Goal: Task Accomplishment & Management: Complete application form

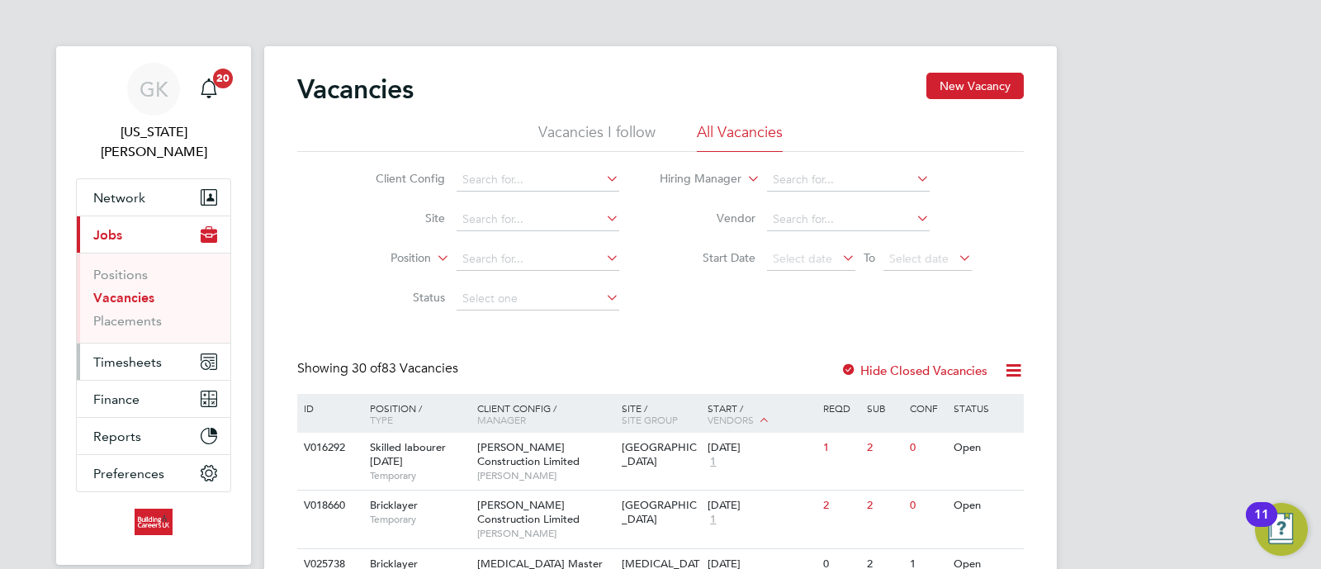
click at [141, 354] on span "Timesheets" at bounding box center [127, 362] width 69 height 16
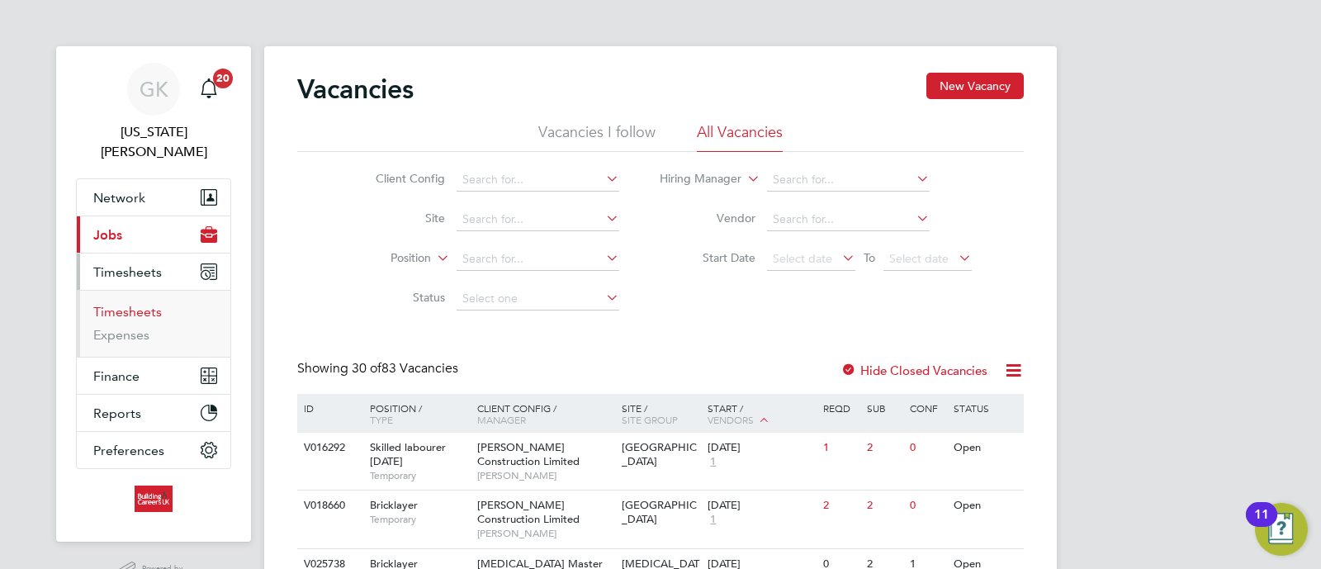
click at [124, 304] on link "Timesheets" at bounding box center [127, 312] width 69 height 16
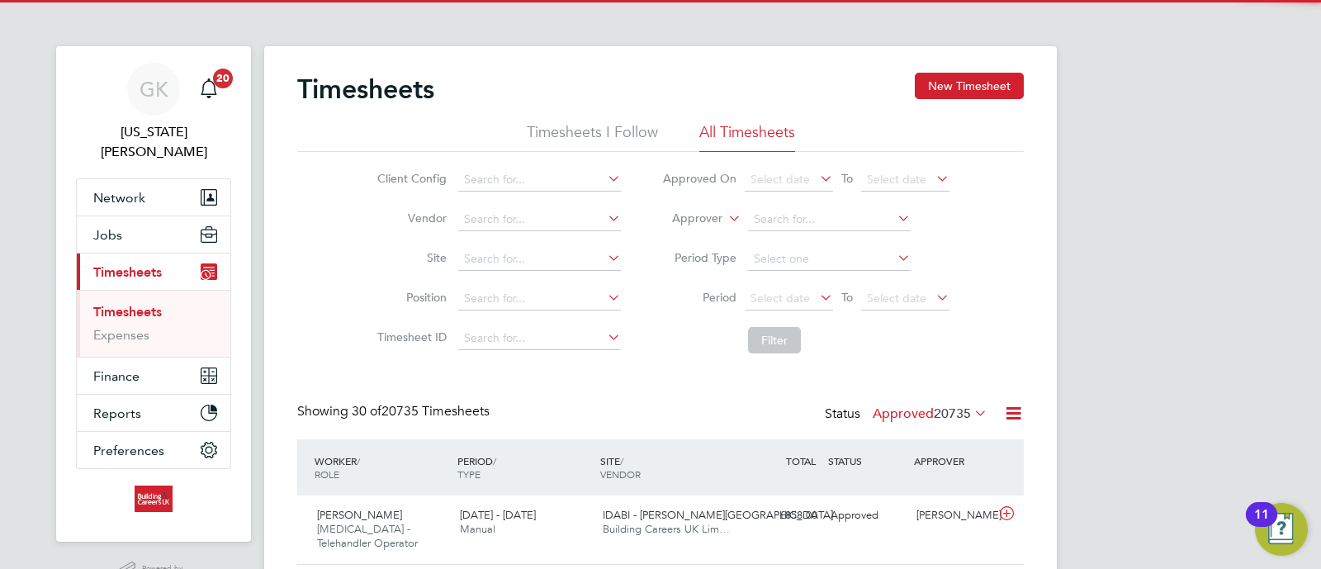
click at [996, 104] on div "Timesheets New Timesheet" at bounding box center [660, 98] width 727 height 50
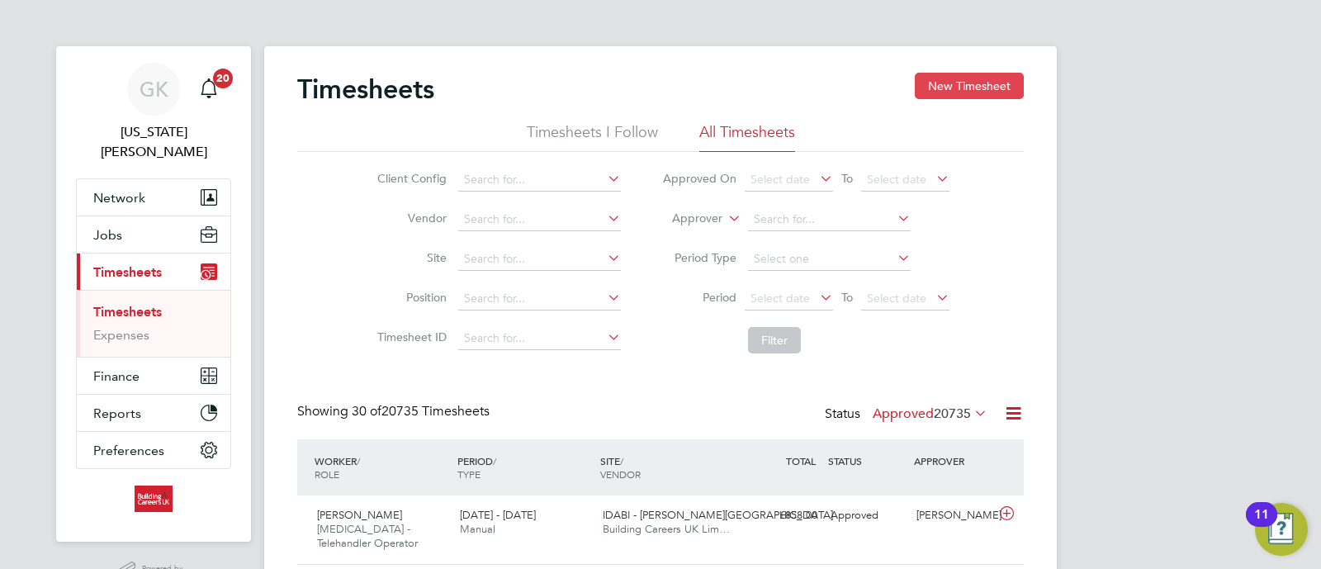
click at [995, 97] on button "New Timesheet" at bounding box center [969, 86] width 109 height 26
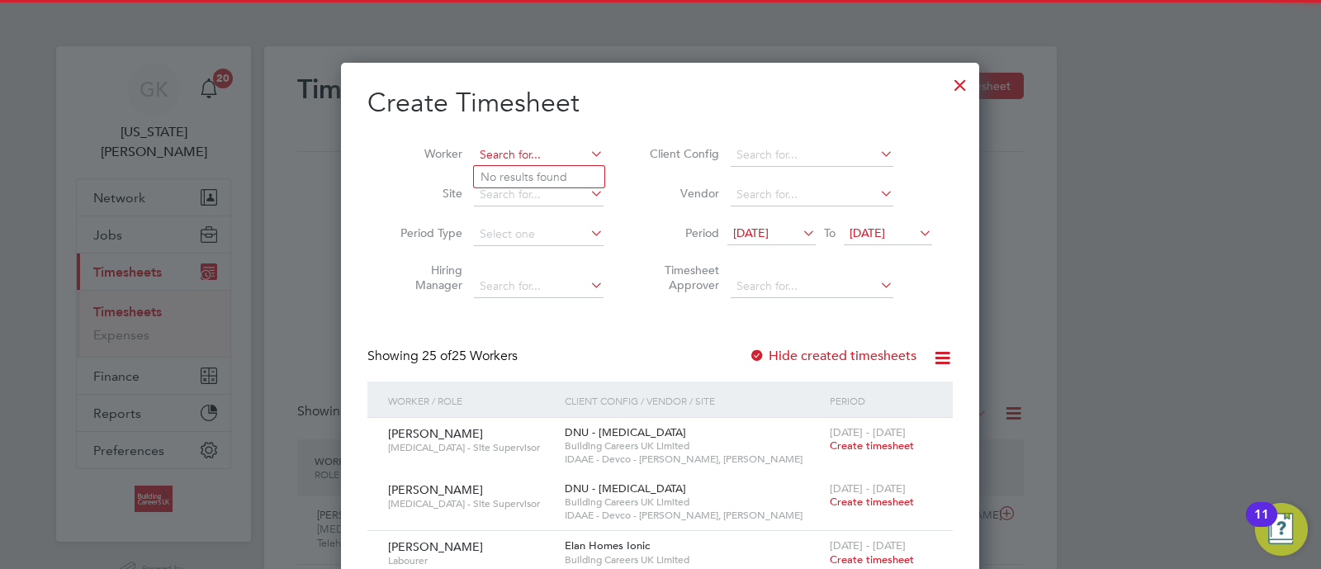
click at [522, 149] on input at bounding box center [539, 155] width 130 height 23
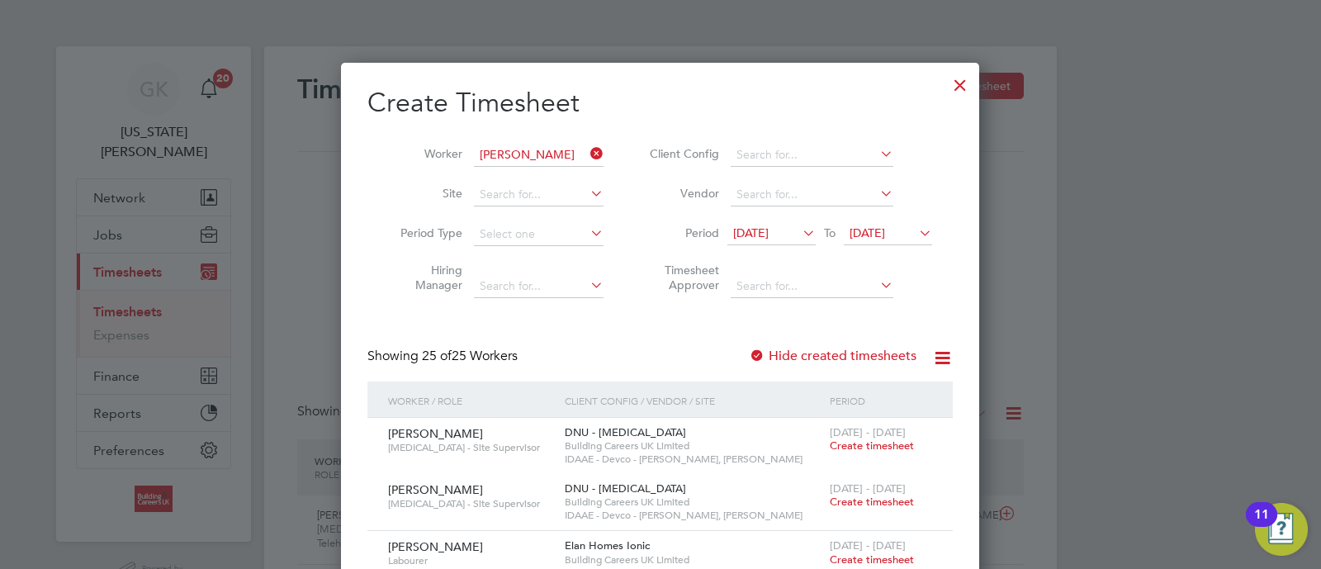
click at [552, 188] on li "[PERSON_NAME]" at bounding box center [546, 199] width 144 height 22
type input "[PERSON_NAME]"
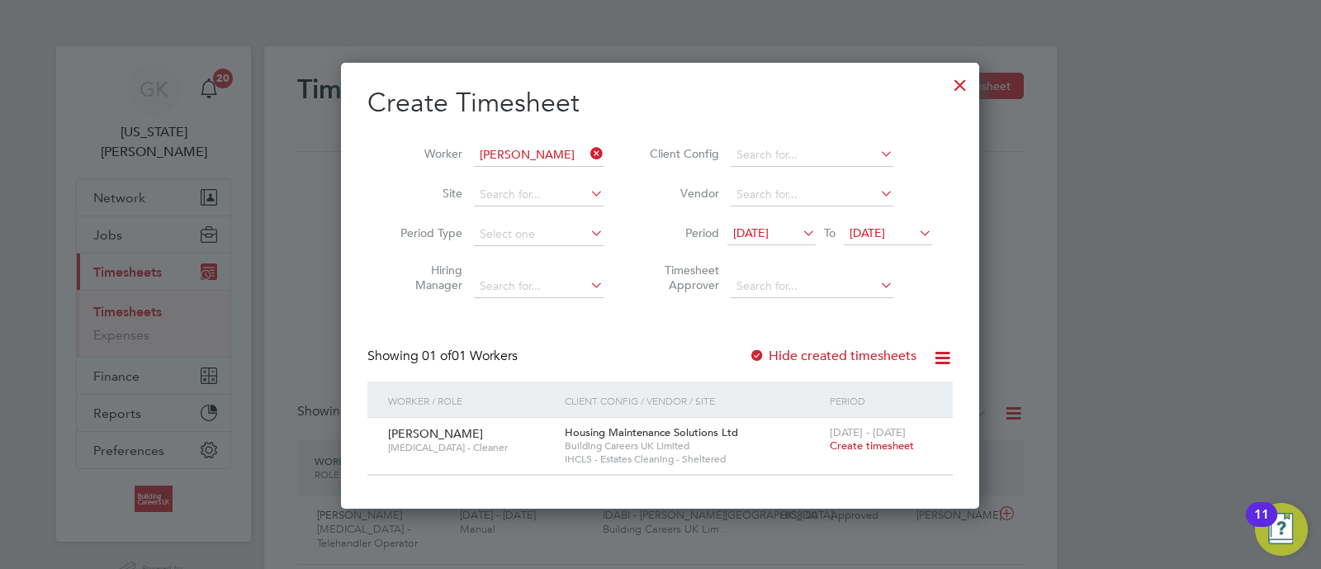
click at [848, 450] on span "Create timesheet" at bounding box center [872, 445] width 84 height 14
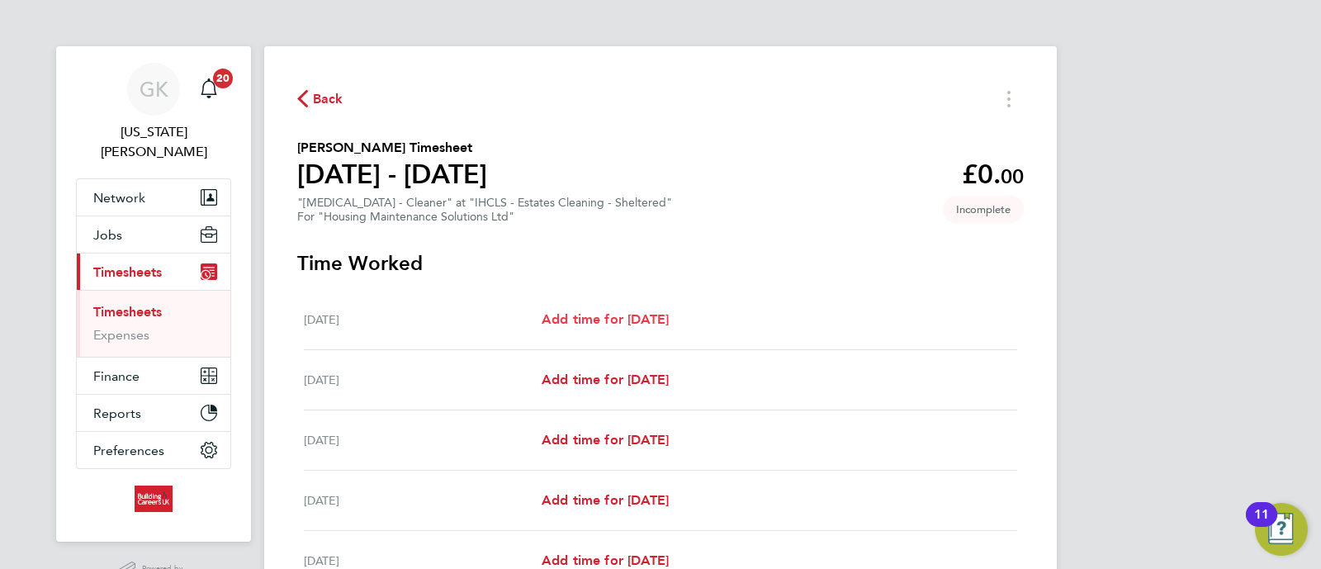
click at [608, 312] on span "Add time for [DATE]" at bounding box center [605, 319] width 127 height 16
select select "30"
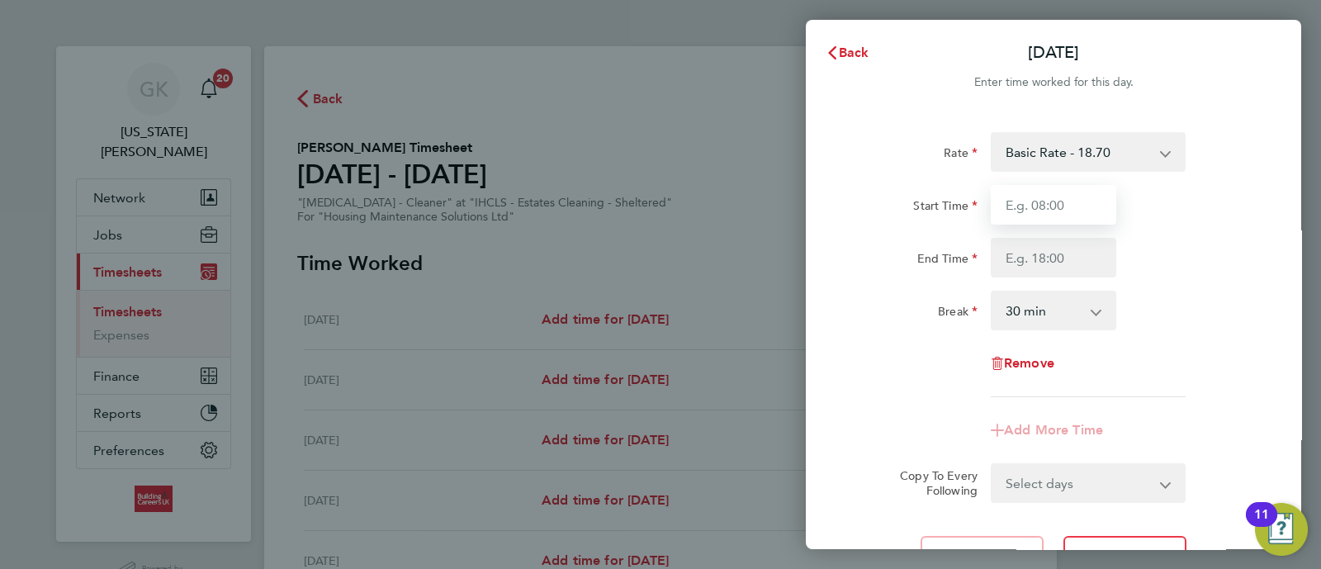
click at [1049, 204] on input "Start Time" at bounding box center [1054, 205] width 126 height 40
type input "08:00"
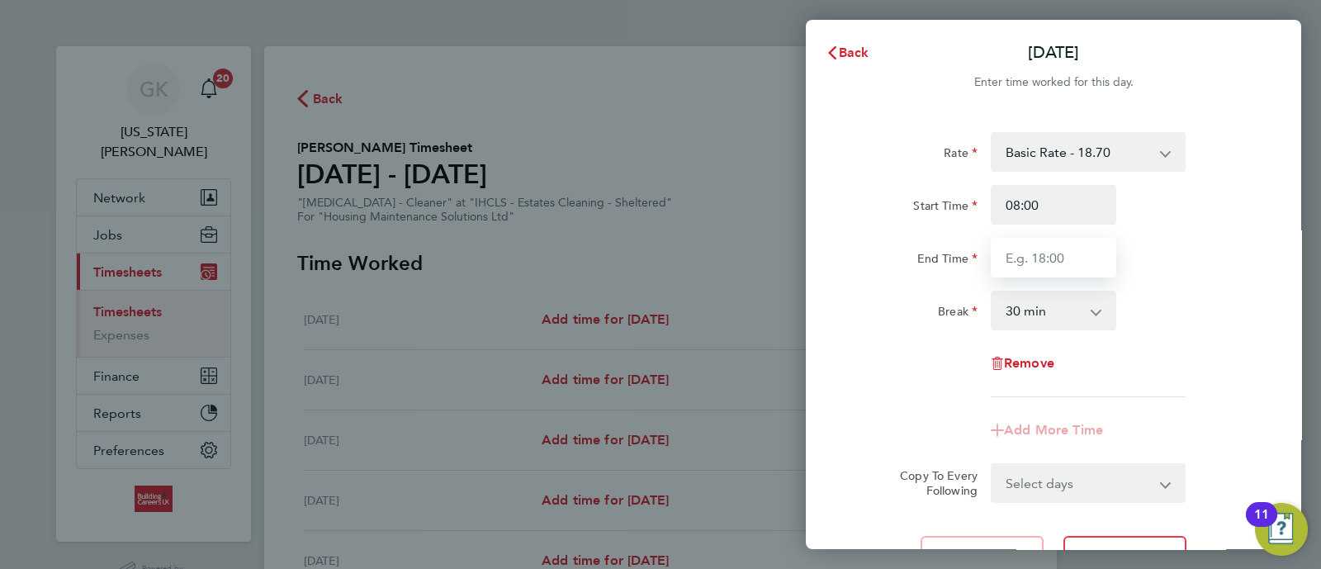
click at [1044, 271] on input "End Time" at bounding box center [1054, 258] width 126 height 40
type input "16:30"
click at [1067, 497] on select "Select days Day Weekday (Mon-Fri) Weekend (Sat-Sun) [DATE] [DATE] [DATE] [DATE]…" at bounding box center [1078, 483] width 173 height 36
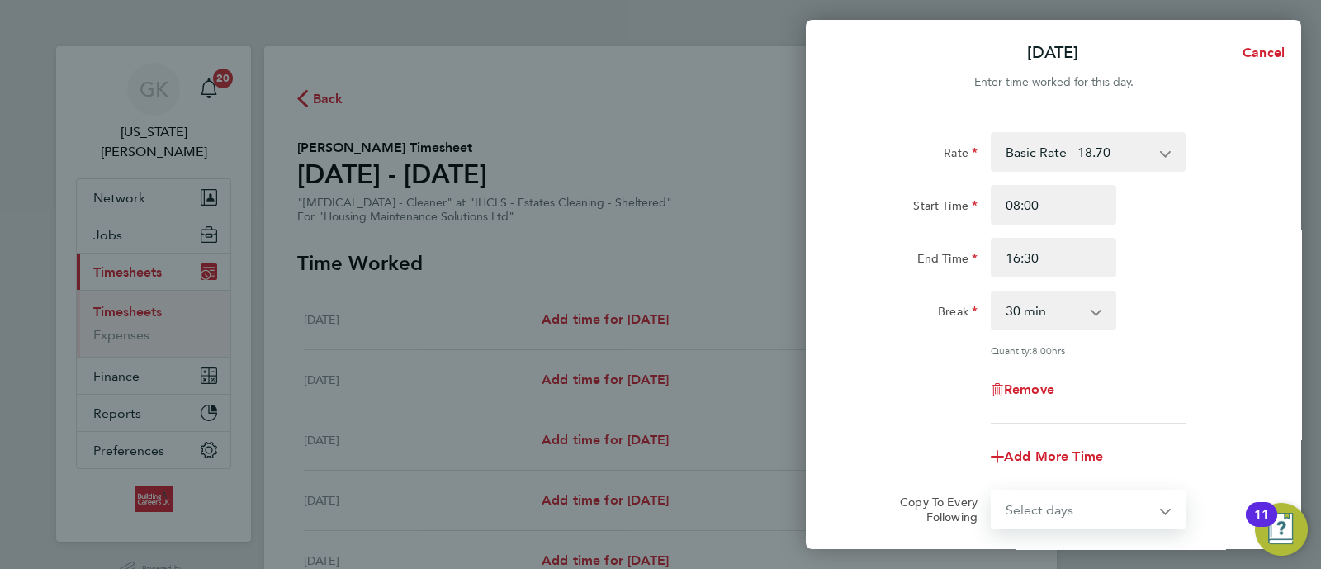
select select "WEEKDAY"
click at [992, 491] on select "Select days Day Weekday (Mon-Fri) Weekend (Sat-Sun) [DATE] [DATE] [DATE] [DATE]…" at bounding box center [1078, 509] width 173 height 36
select select "[DATE]"
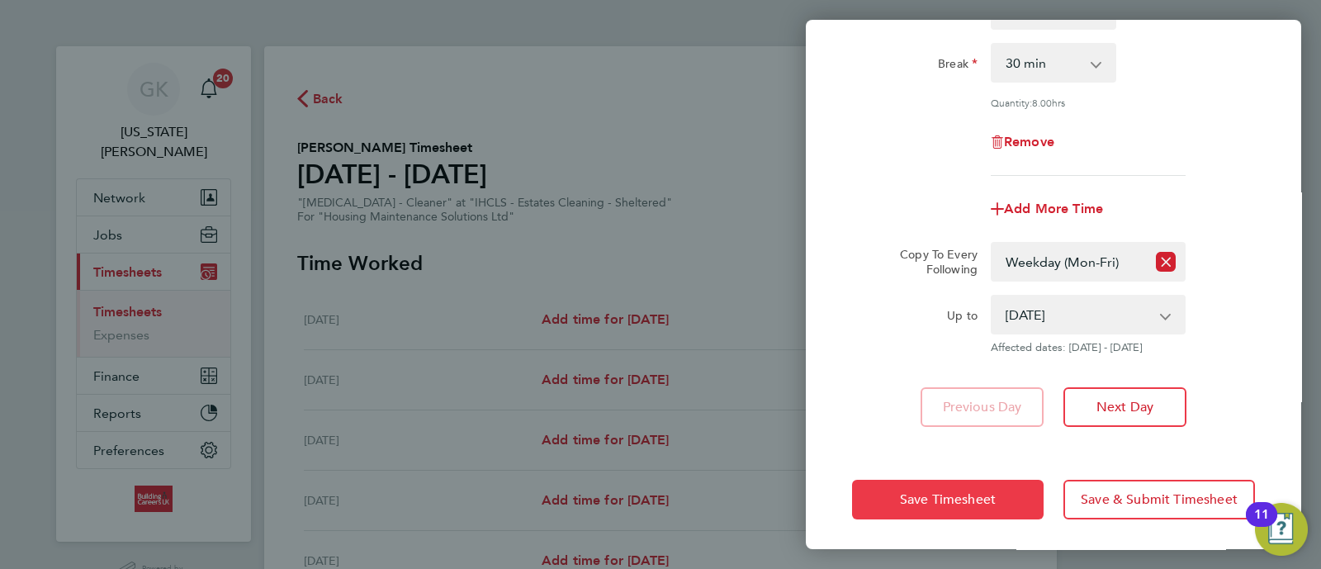
click at [954, 503] on span "Save Timesheet" at bounding box center [948, 499] width 96 height 17
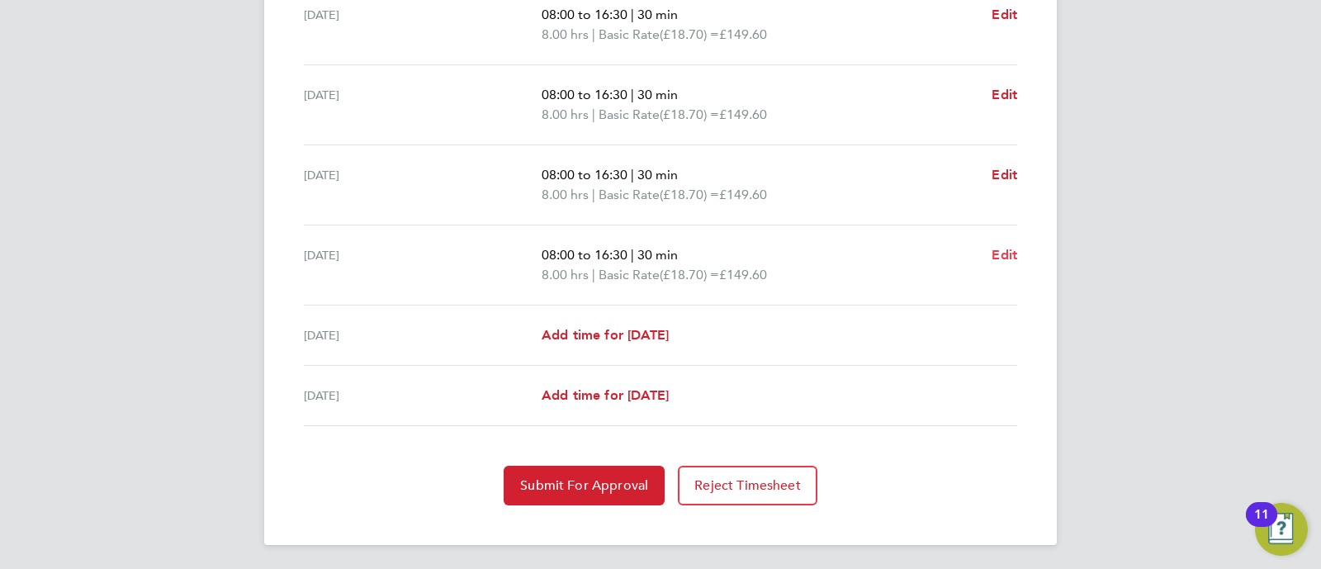
click at [997, 250] on span "Edit" at bounding box center [1005, 255] width 26 height 16
select select "30"
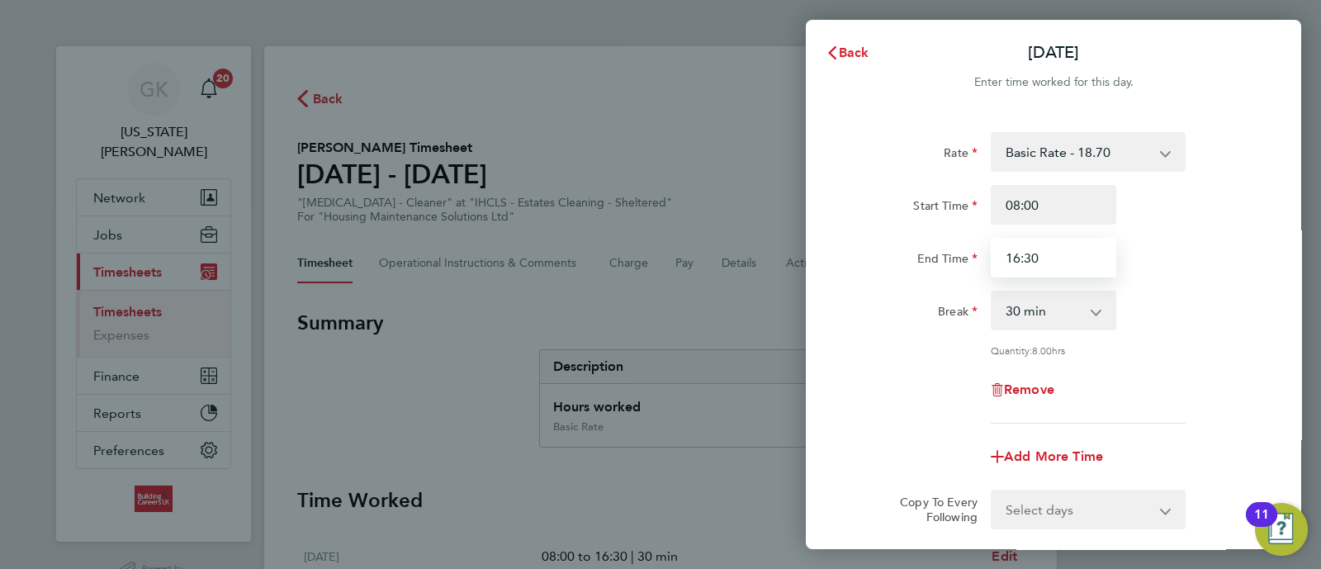
click at [1018, 257] on input "16:30" at bounding box center [1054, 258] width 126 height 40
type input "15:30"
click at [1145, 270] on div "End Time 15:30" at bounding box center [1053, 258] width 416 height 40
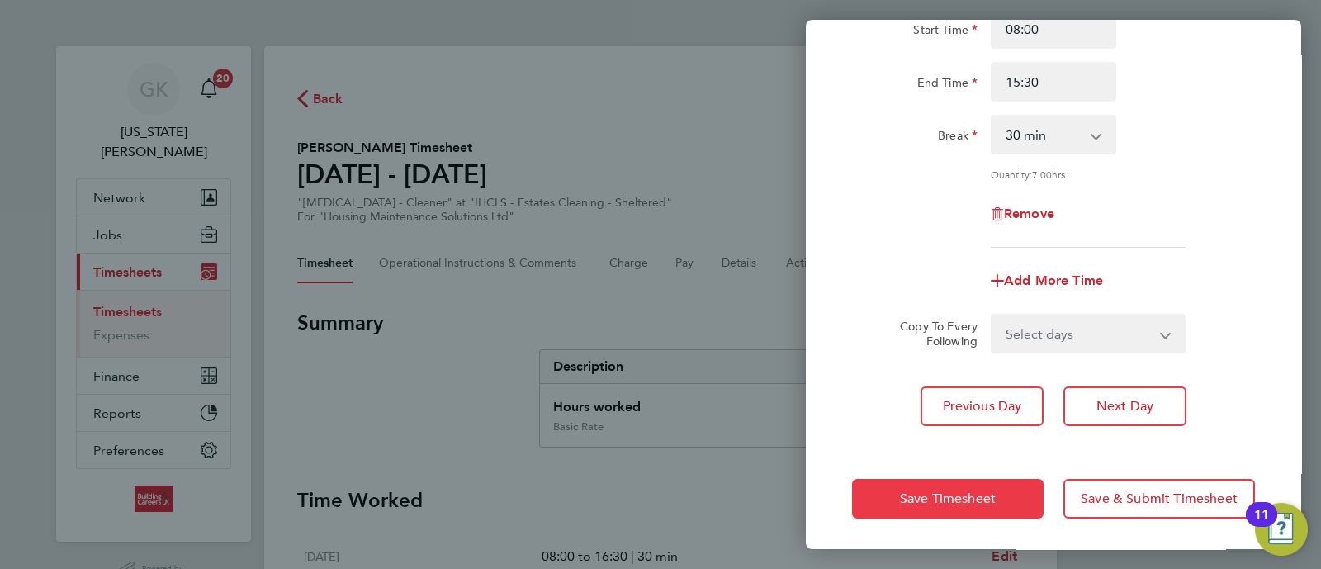
click at [954, 493] on span "Save Timesheet" at bounding box center [948, 498] width 96 height 17
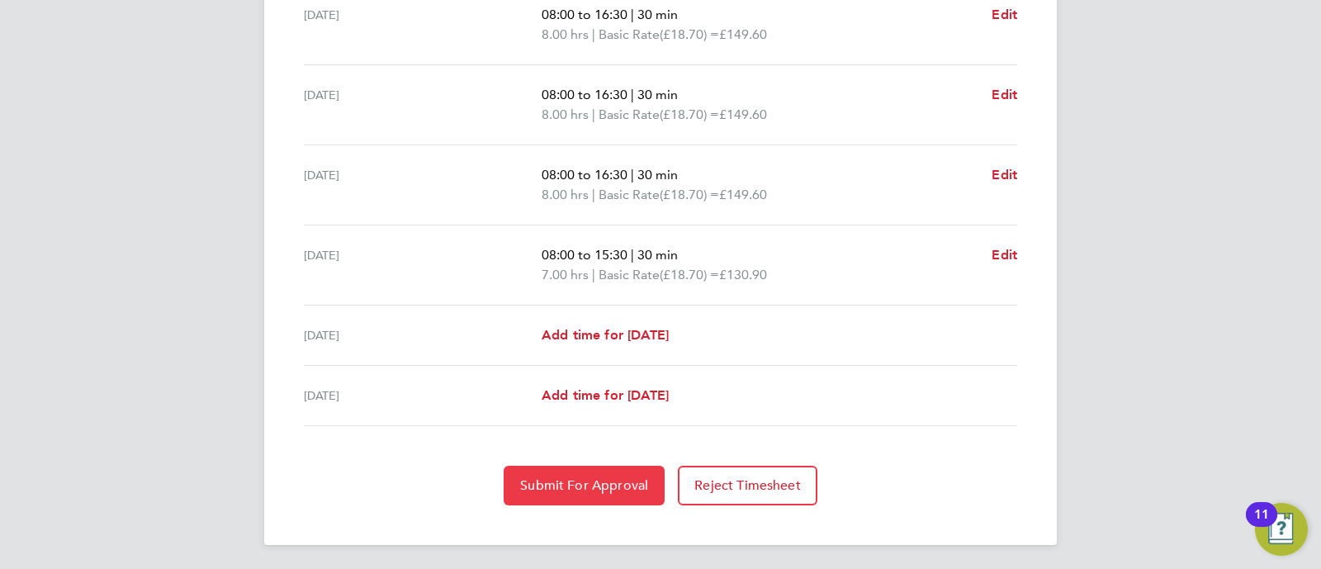
click at [607, 468] on button "Submit For Approval" at bounding box center [584, 486] width 161 height 40
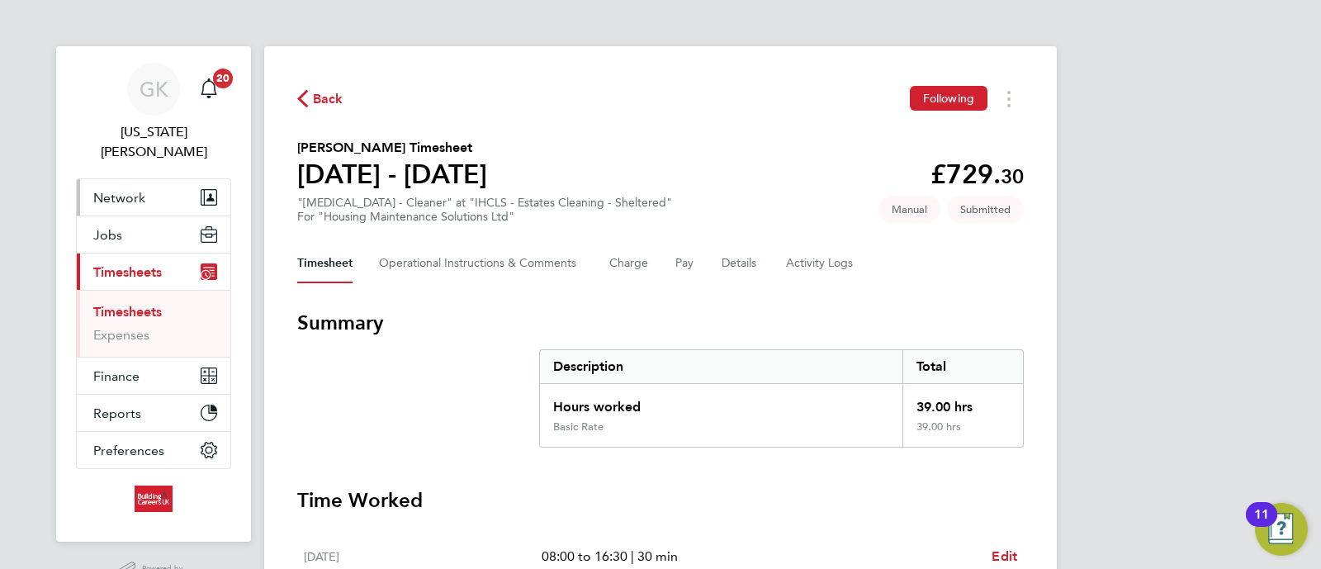
click at [157, 187] on button "Network" at bounding box center [154, 197] width 154 height 36
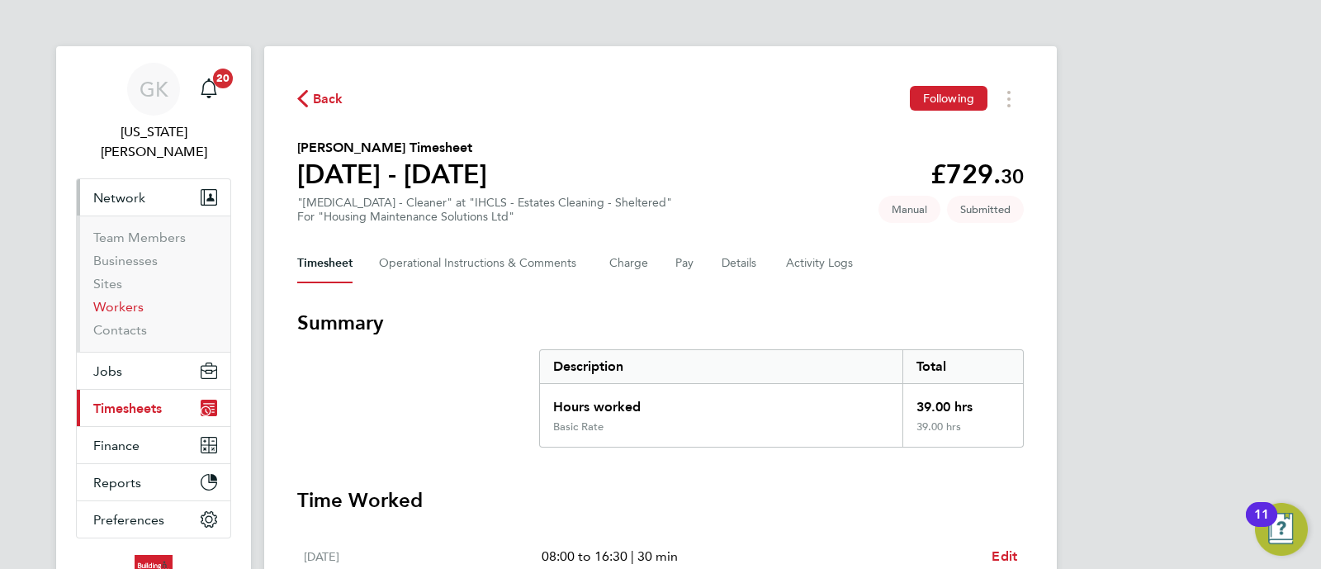
click at [137, 299] on link "Workers" at bounding box center [118, 307] width 50 height 16
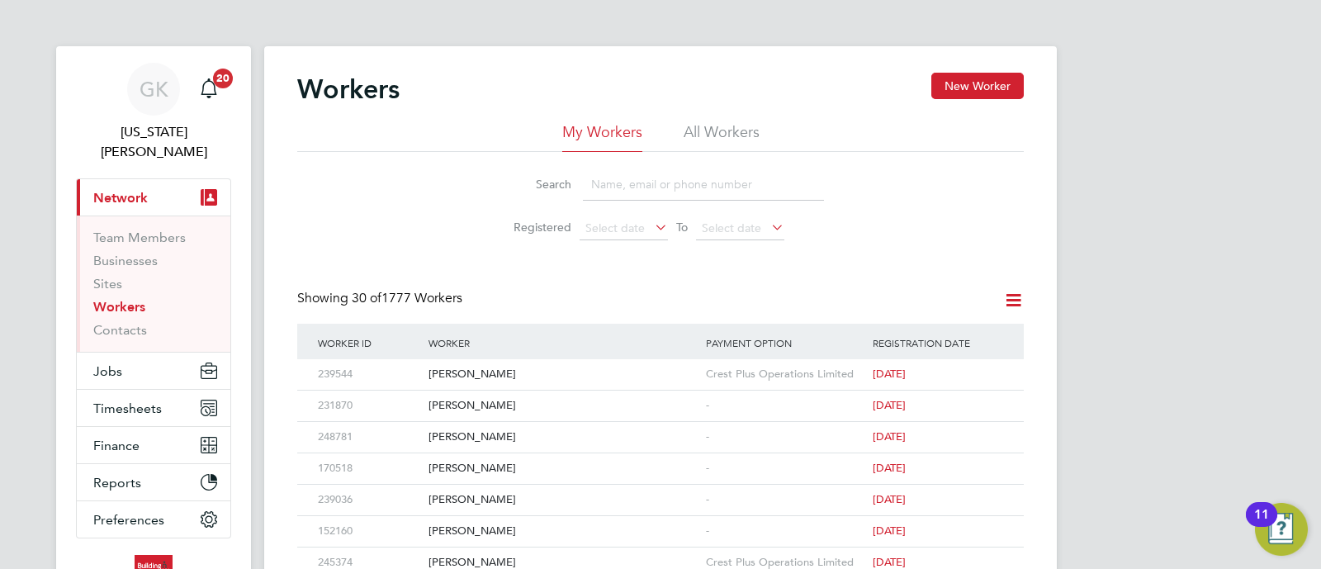
click at [623, 175] on input at bounding box center [703, 184] width 241 height 32
click at [460, 435] on div "[PERSON_NAME]" at bounding box center [562, 437] width 277 height 31
